Goal: Navigation & Orientation: Understand site structure

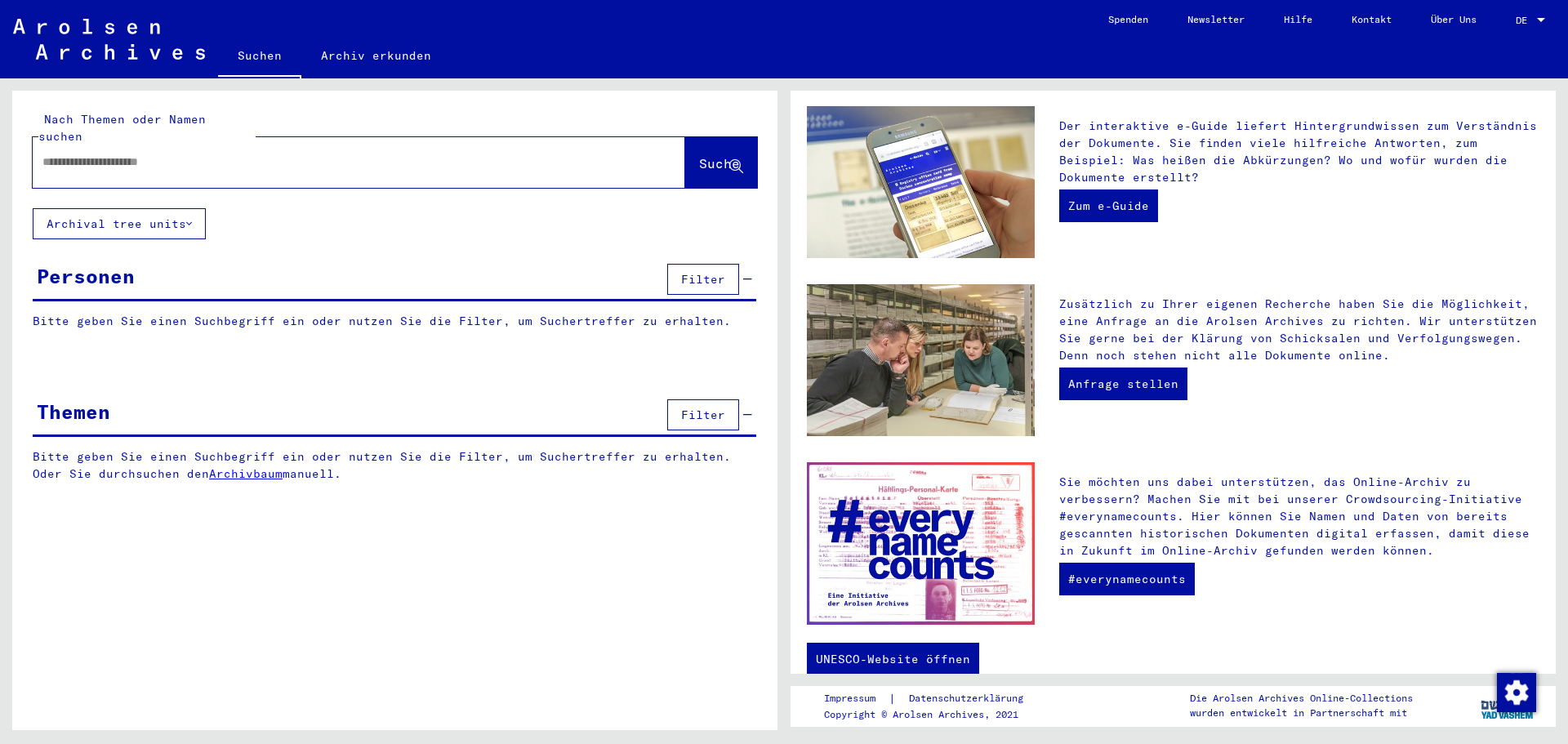
scroll to position [446, 0]
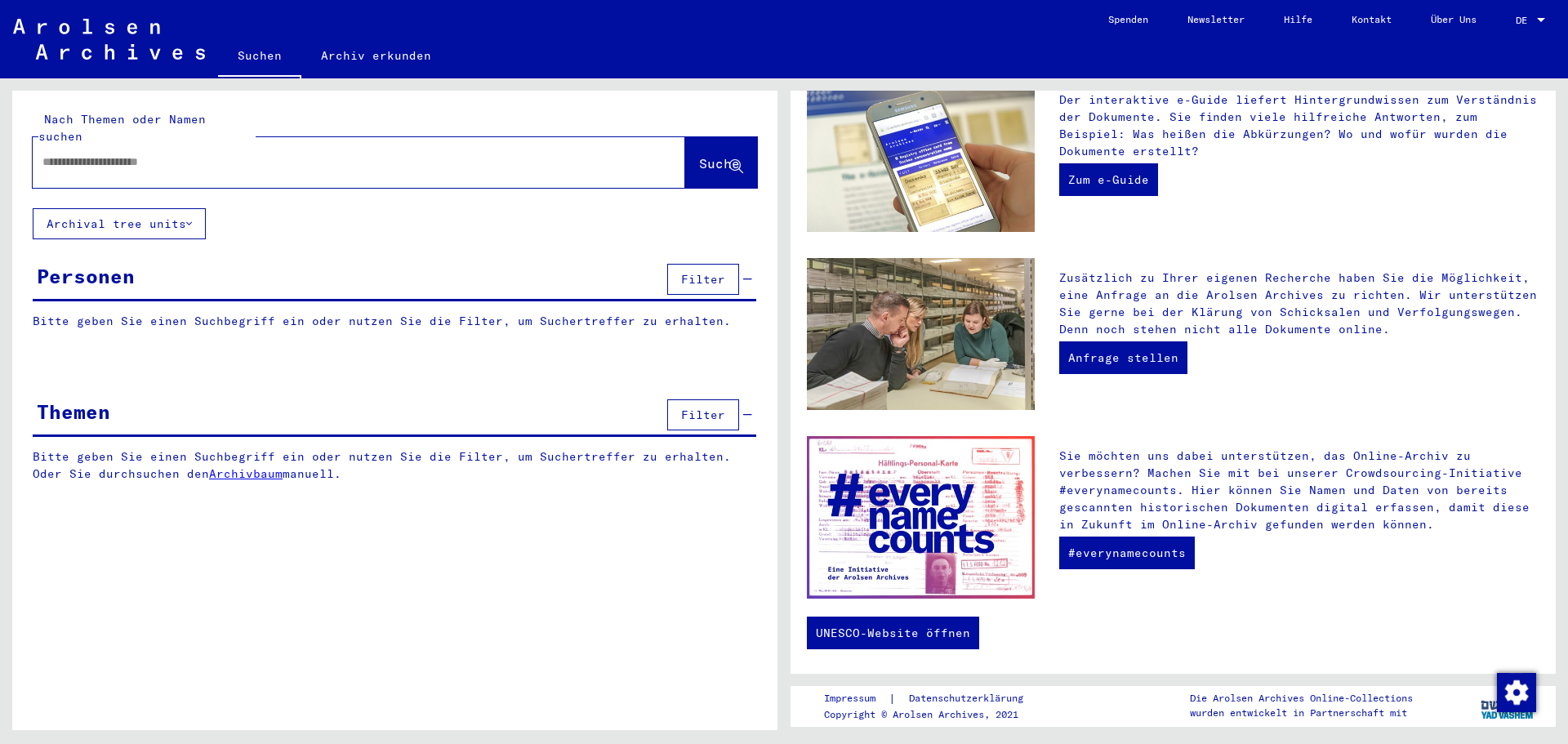
click at [383, 137] on div at bounding box center [359, 163] width 652 height 51
click at [380, 154] on input "text" at bounding box center [340, 162] width 594 height 17
click at [365, 48] on link "Archiv erkunden" at bounding box center [376, 55] width 150 height 39
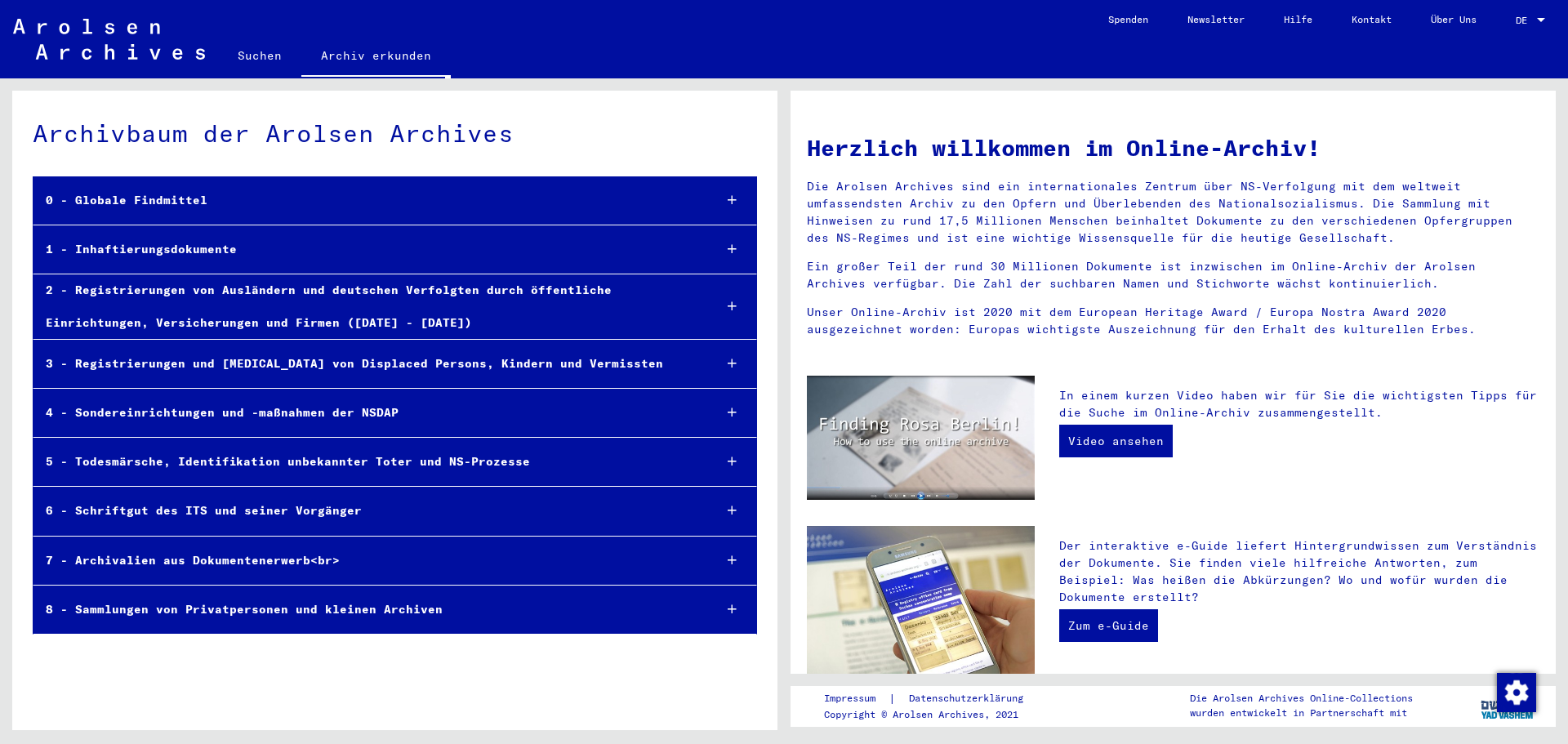
click at [223, 461] on div "5 - Todesmärsche, Identifikation unbekannter Toter und NS-Prozesse" at bounding box center [367, 461] width 667 height 32
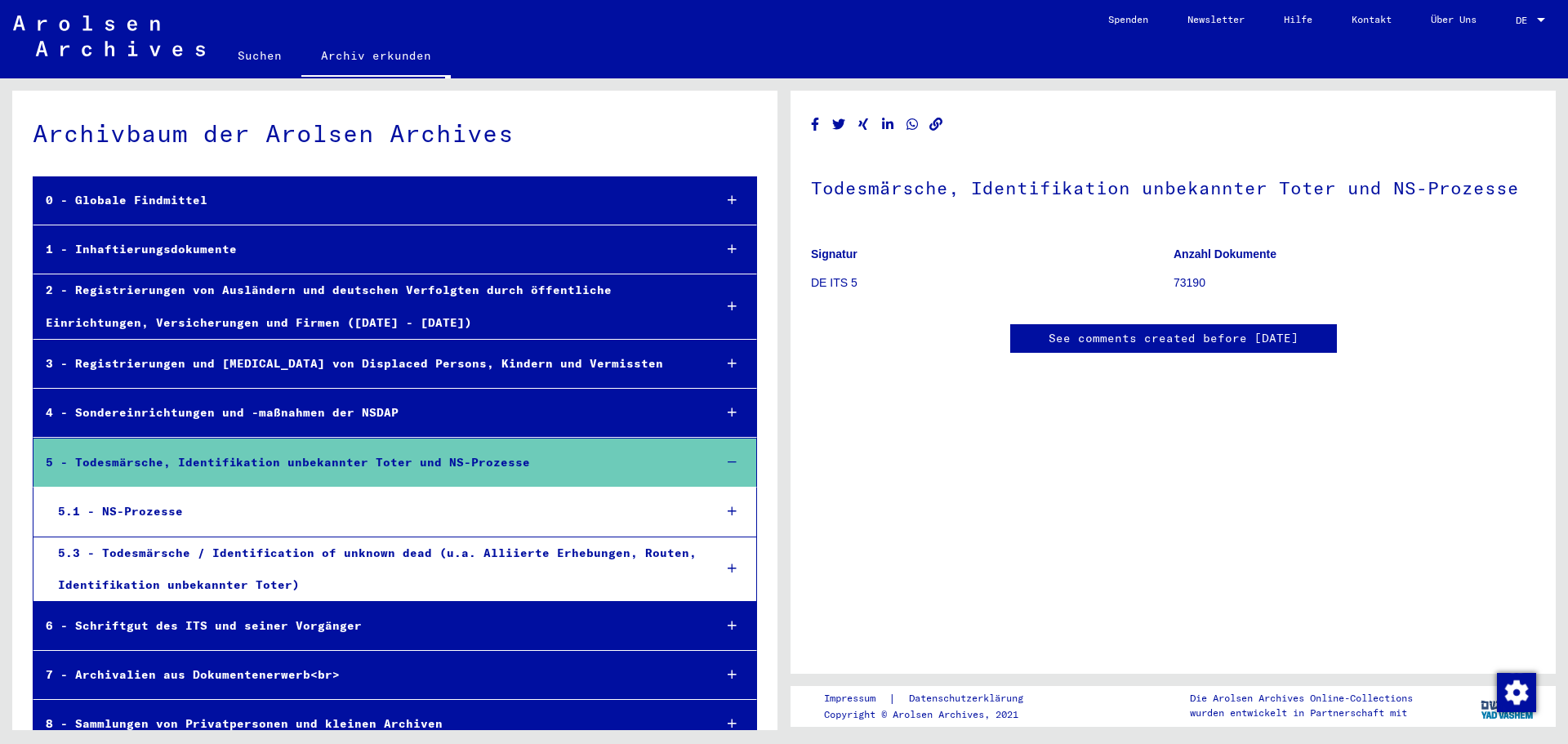
click at [342, 409] on div "4 - Sondereinrichtungen und -maßnahmen der NSDAP" at bounding box center [367, 412] width 668 height 32
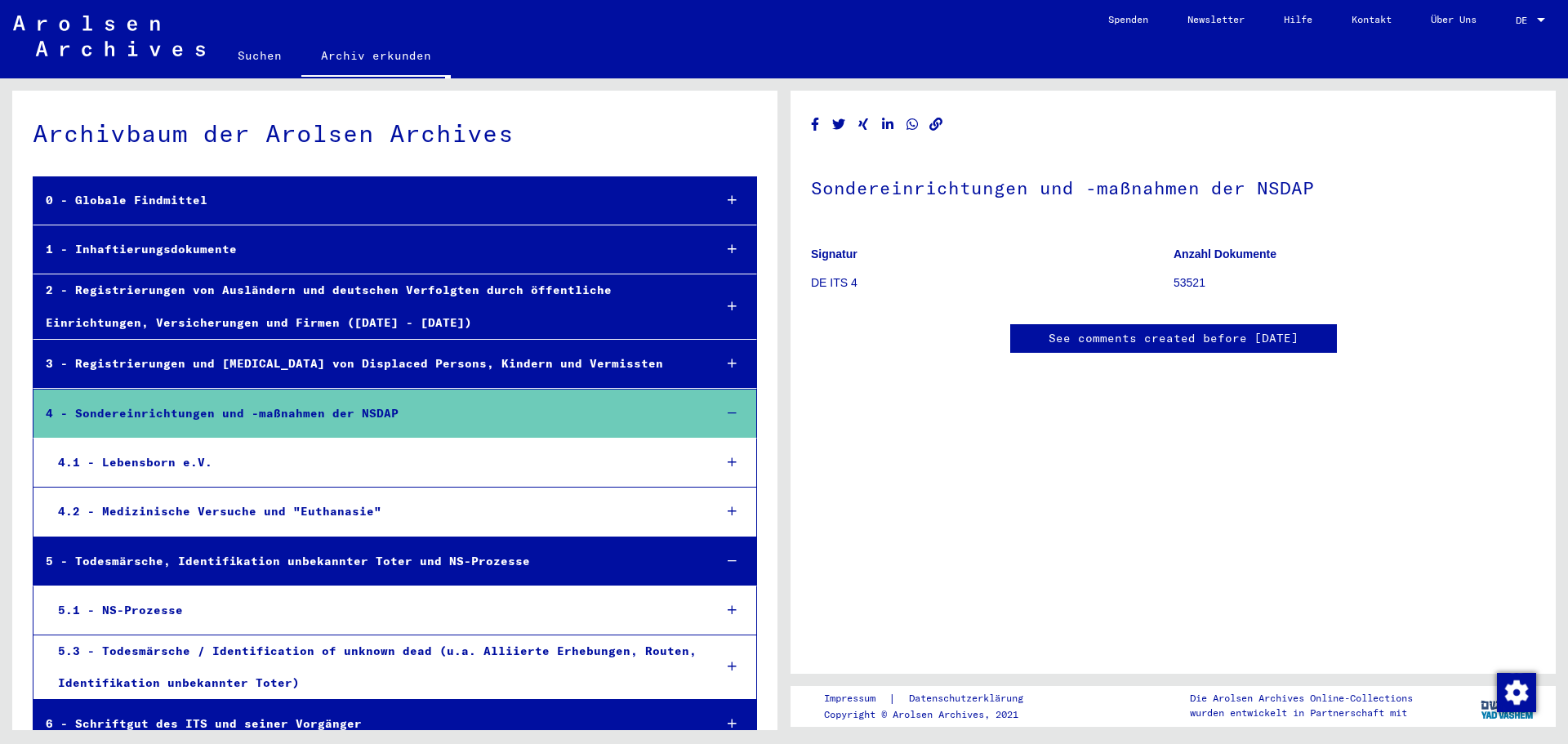
click at [342, 409] on div "4 - Sondereinrichtungen und -maßnahmen der NSDAP" at bounding box center [367, 413] width 668 height 32
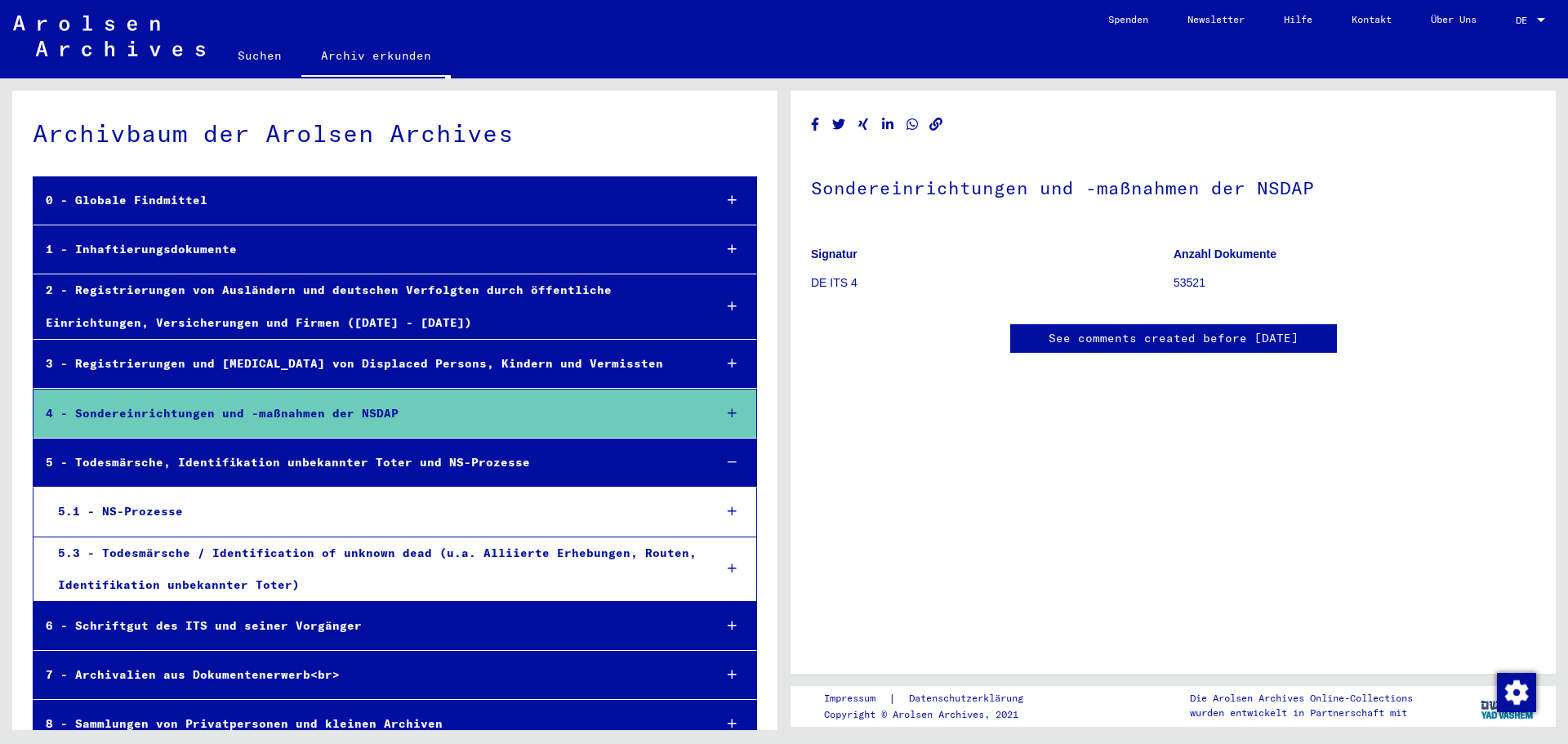
click at [343, 491] on mat-tree-node "5.1 - NS-Prozesse" at bounding box center [395, 512] width 725 height 49
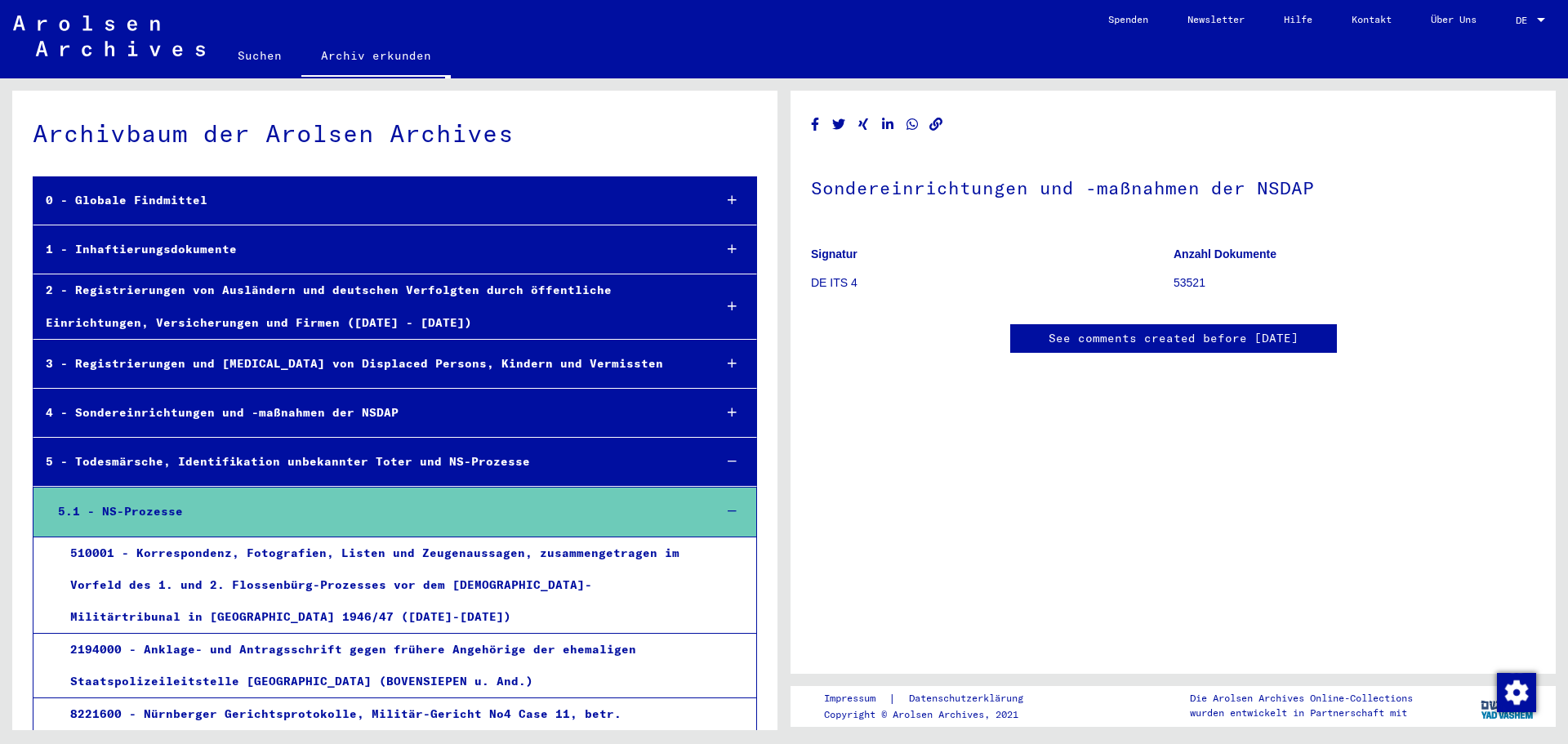
click at [724, 520] on div at bounding box center [732, 511] width 47 height 48
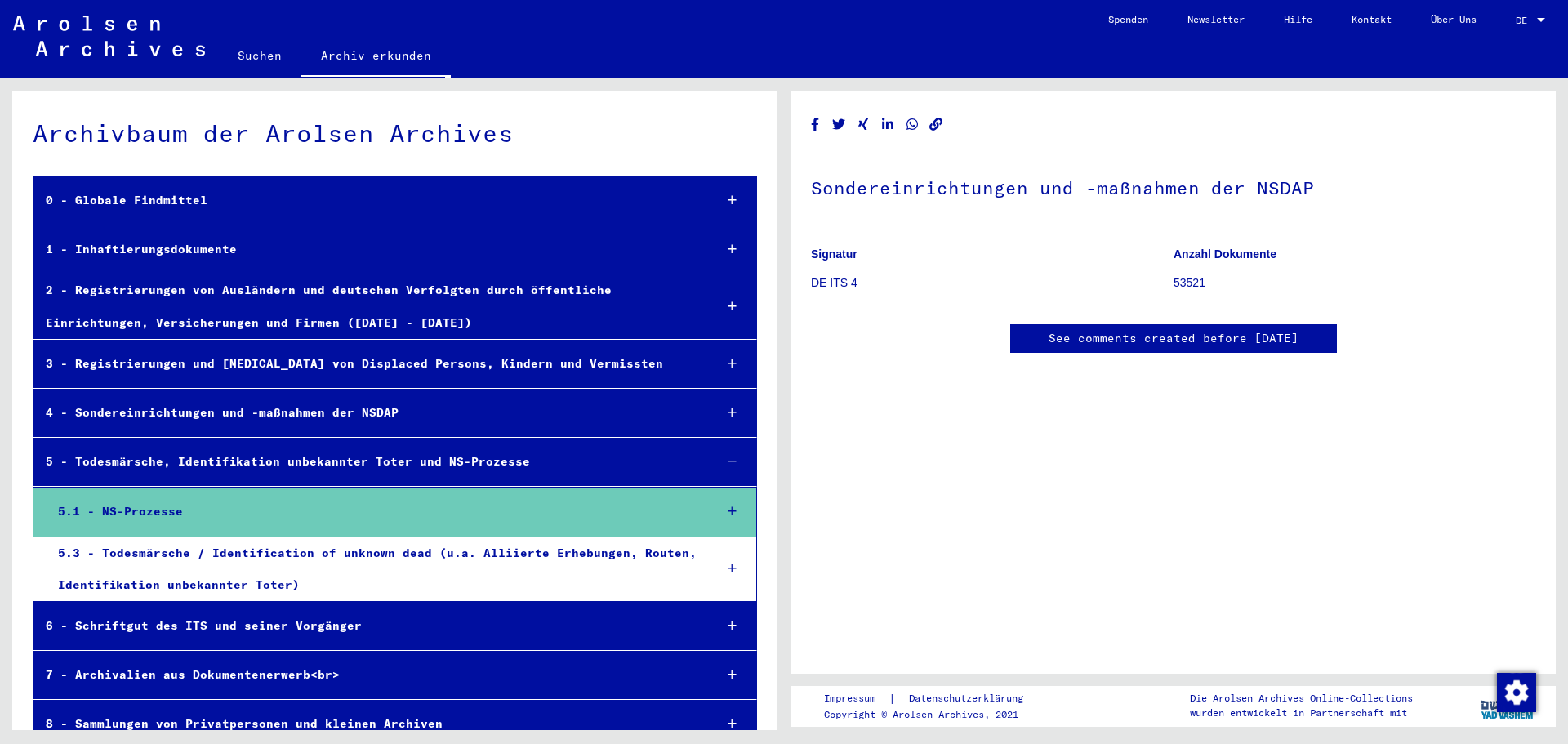
click at [728, 567] on icon at bounding box center [732, 568] width 9 height 12
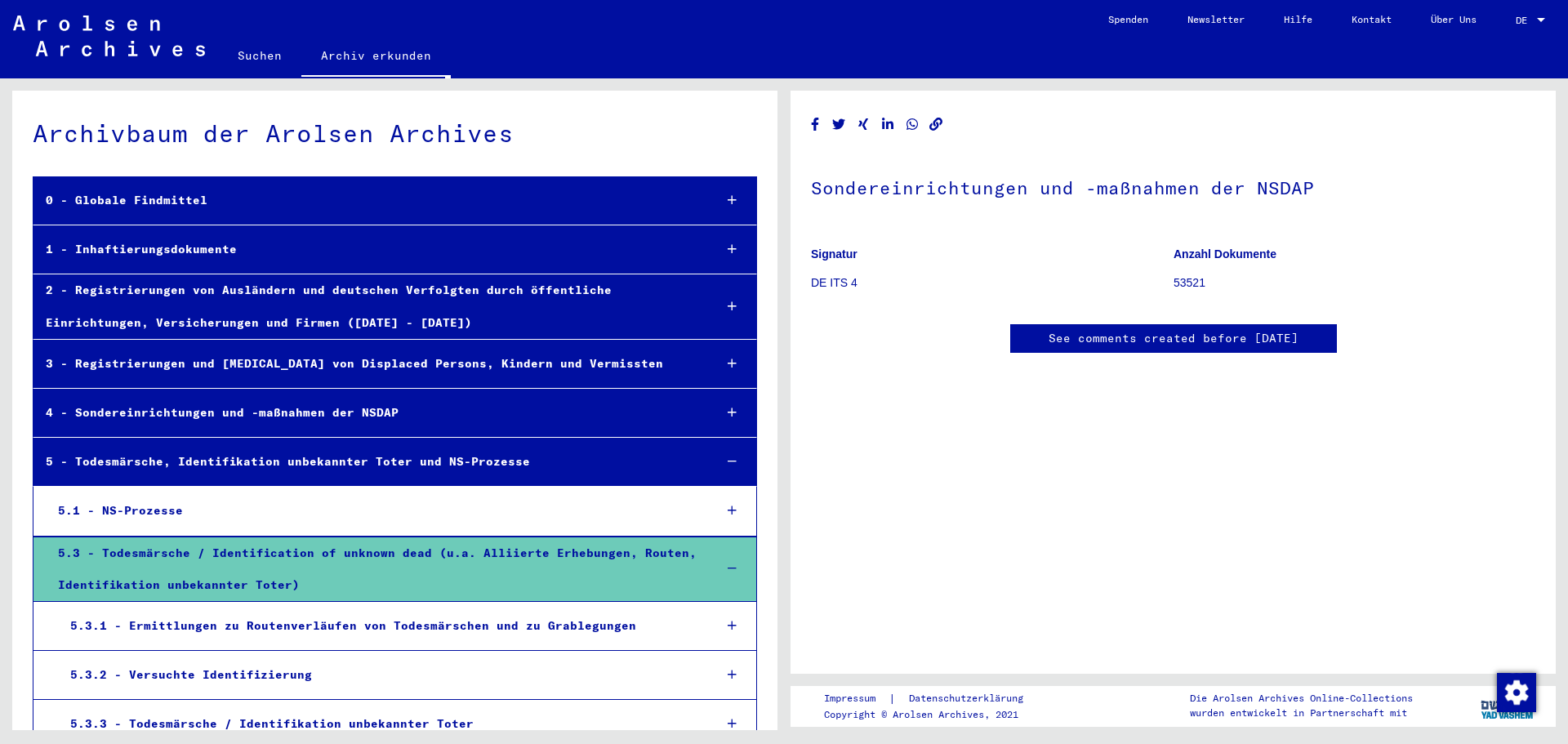
drag, startPoint x: 198, startPoint y: 71, endPoint x: 181, endPoint y: 61, distance: 19.7
click at [192, 67] on mat-toolbar "Suchen Archiv erkunden Detailfragen/-infos zu den Dokumenten? Stelle hier einen…" at bounding box center [784, 39] width 1568 height 78
click at [174, 55] on img at bounding box center [108, 35] width 192 height 41
